Goal: Download file/media

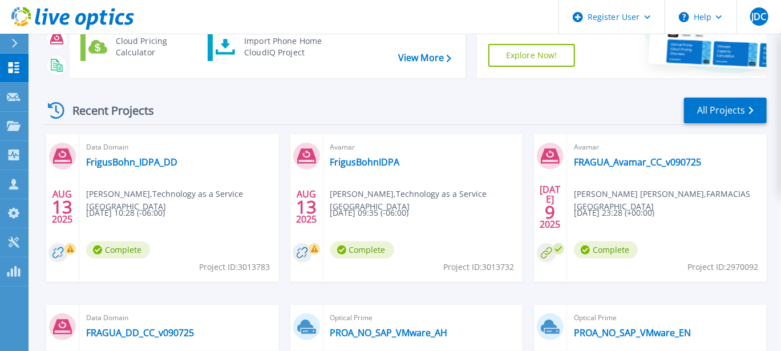
scroll to position [114, 0]
click at [349, 162] on link "FrigusBohnIDPA" at bounding box center [365, 161] width 70 height 11
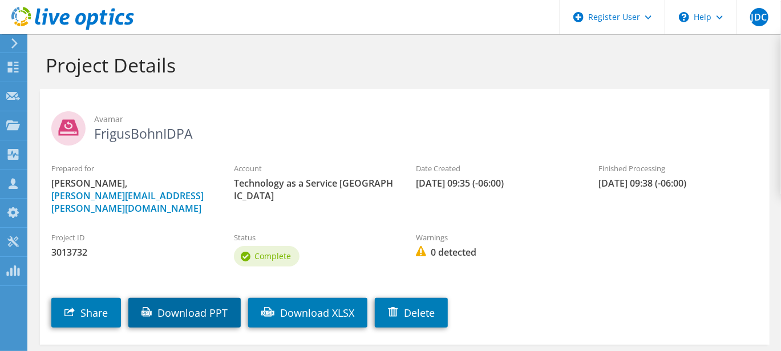
click at [166, 305] on link "Download PPT" at bounding box center [184, 313] width 112 height 30
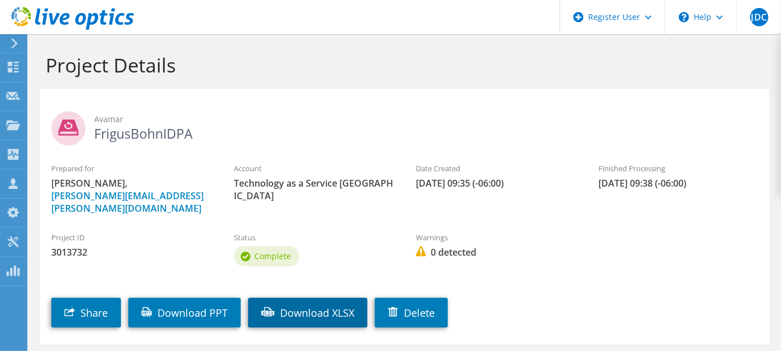
click at [303, 305] on link "Download XLSX" at bounding box center [307, 313] width 119 height 30
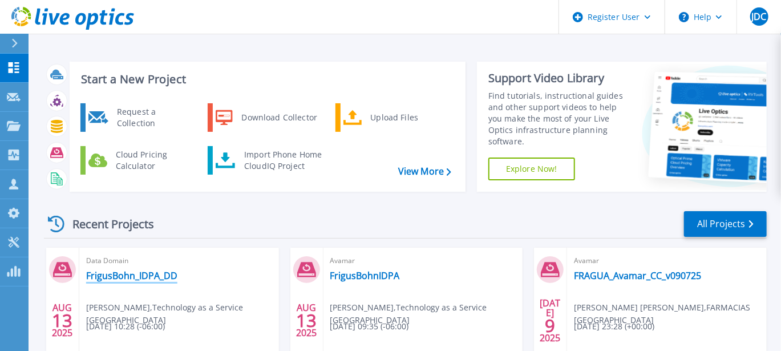
click at [160, 276] on link "FrigusBohn_IDPA_DD" at bounding box center [131, 275] width 91 height 11
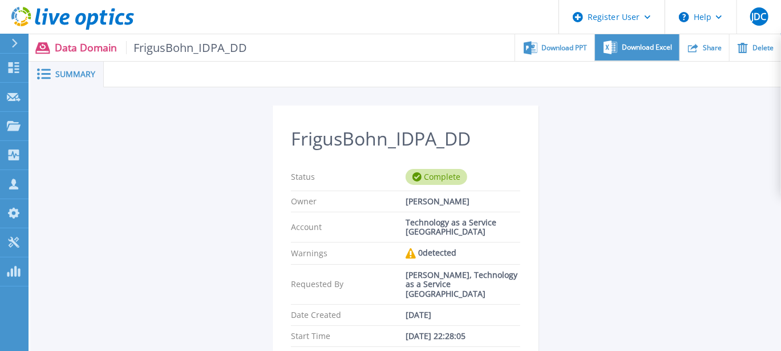
click at [638, 46] on span "Download Excel" at bounding box center [647, 47] width 50 height 7
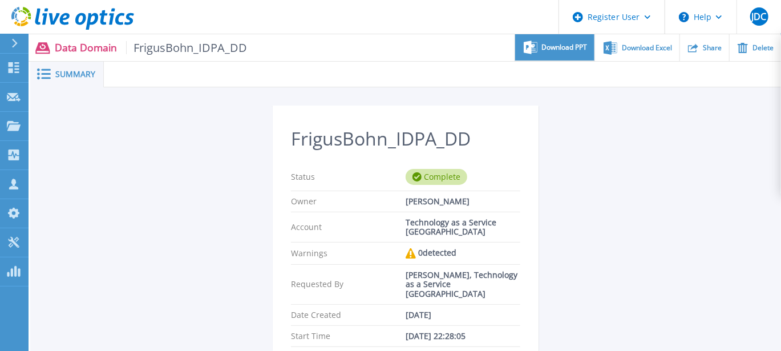
click at [555, 47] on span "Download PPT" at bounding box center [565, 47] width 46 height 7
